Goal: Transaction & Acquisition: Register for event/course

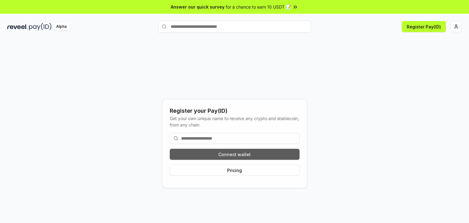
click at [233, 155] on button "Connect wallet" at bounding box center [235, 154] width 130 height 11
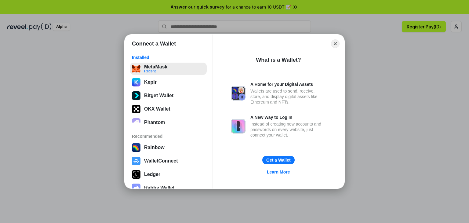
click at [171, 70] on button "MetaMask Recent" at bounding box center [168, 69] width 77 height 12
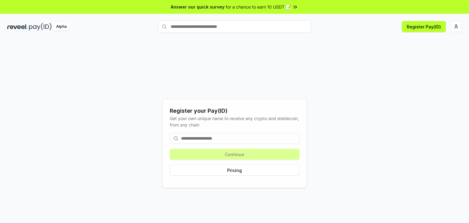
click at [57, 22] on div "Alpha Register Pay(ID)" at bounding box center [234, 27] width 469 height 16
click at [59, 25] on div "Alpha" at bounding box center [61, 27] width 17 height 8
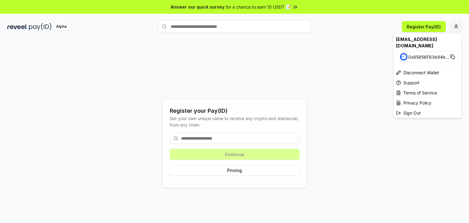
click at [453, 25] on html "Answer our quick survey for a chance to earn 10 USDT 📝 Alpha Register Pay(ID) R…" at bounding box center [234, 111] width 469 height 223
click at [181, 25] on html "Answer our quick survey for a chance to earn 10 USDT 📝 Alpha Register Pay(ID) R…" at bounding box center [234, 111] width 469 height 223
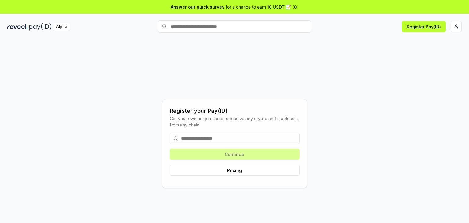
click at [181, 25] on input "text" at bounding box center [234, 26] width 153 height 12
click at [222, 138] on input at bounding box center [235, 138] width 130 height 11
click at [236, 171] on button "Pricing" at bounding box center [235, 169] width 130 height 11
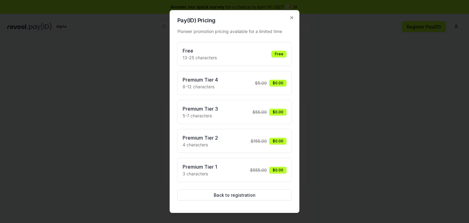
click at [224, 55] on div "Free 13-25 characters Free" at bounding box center [234, 54] width 104 height 14
click at [287, 15] on div "Pay(ID) Pricing Pioneer promotion pricing available for a limited time Free 13-…" at bounding box center [235, 111] width 130 height 203
click at [290, 20] on icon "button" at bounding box center [291, 17] width 5 height 5
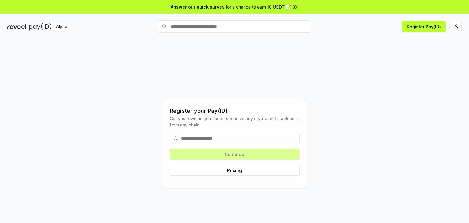
click at [205, 140] on input at bounding box center [235, 138] width 130 height 11
click at [422, 24] on button "Register Pay(ID)" at bounding box center [424, 26] width 44 height 11
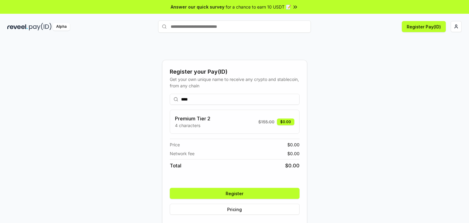
type input "****"
click at [250, 196] on button "Register" at bounding box center [235, 193] width 130 height 11
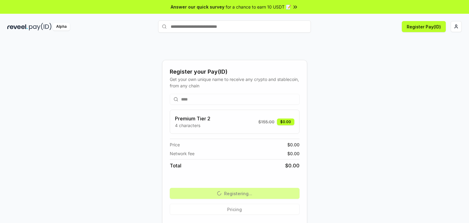
click at [191, 29] on input "text" at bounding box center [234, 26] width 153 height 12
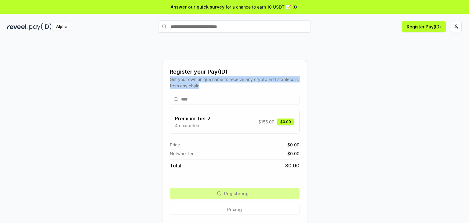
drag, startPoint x: 170, startPoint y: 78, endPoint x: 223, endPoint y: 86, distance: 53.6
click at [223, 87] on div "Get your own unique name to receive any crypto and stablecoin, from any chain" at bounding box center [235, 82] width 130 height 13
click at [223, 86] on div "Get your own unique name to receive any crypto and stablecoin, from any chain" at bounding box center [235, 82] width 130 height 13
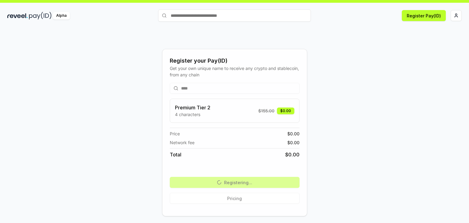
scroll to position [17, 0]
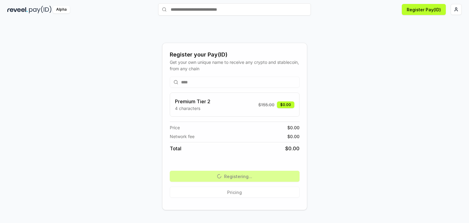
click at [198, 6] on input "text" at bounding box center [234, 9] width 153 height 12
click at [460, 10] on html "Answer our quick survey for a chance to earn 10 USDT 📝 Alpha Register Pay(ID) R…" at bounding box center [234, 111] width 469 height 223
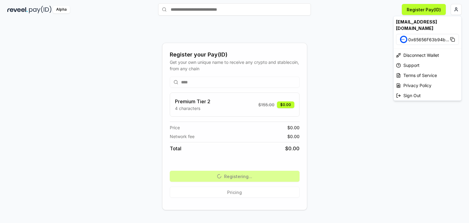
click at [380, 67] on html "Answer our quick survey for a chance to earn 10 USDT 📝 Alpha Register Pay(ID) R…" at bounding box center [234, 111] width 469 height 223
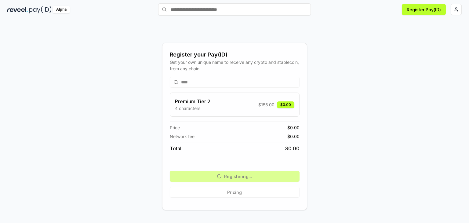
click at [199, 4] on input "text" at bounding box center [234, 9] width 153 height 12
click at [195, 10] on input "text" at bounding box center [234, 9] width 153 height 12
click at [450, 10] on div "Register Pay(ID)" at bounding box center [386, 9] width 151 height 11
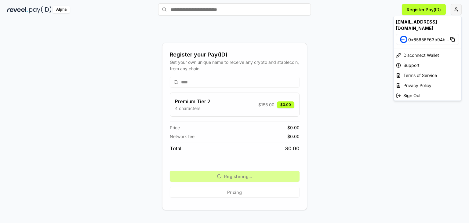
click at [452, 10] on html "Answer our quick survey for a chance to earn 10 USDT 📝 Alpha Register Pay(ID) R…" at bounding box center [234, 111] width 469 height 223
click at [411, 91] on div "Sign Out" at bounding box center [427, 95] width 68 height 10
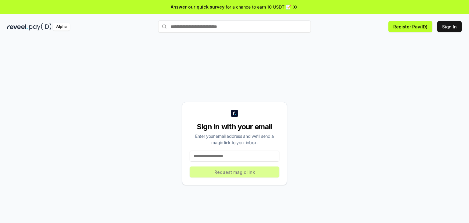
click at [224, 153] on input at bounding box center [234, 155] width 90 height 11
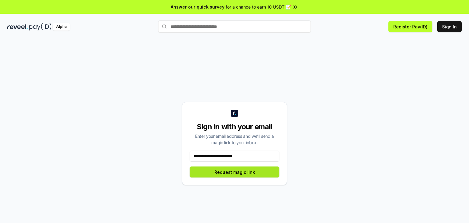
type input "**********"
click at [237, 174] on button "Request magic link" at bounding box center [234, 171] width 90 height 11
